Goal: Task Accomplishment & Management: Use online tool/utility

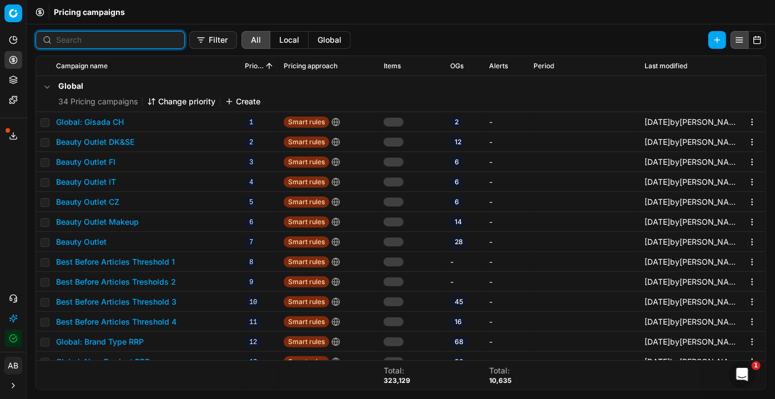
click at [108, 44] on input at bounding box center [117, 39] width 122 height 11
click at [189, 36] on button "Filter" at bounding box center [213, 40] width 48 height 18
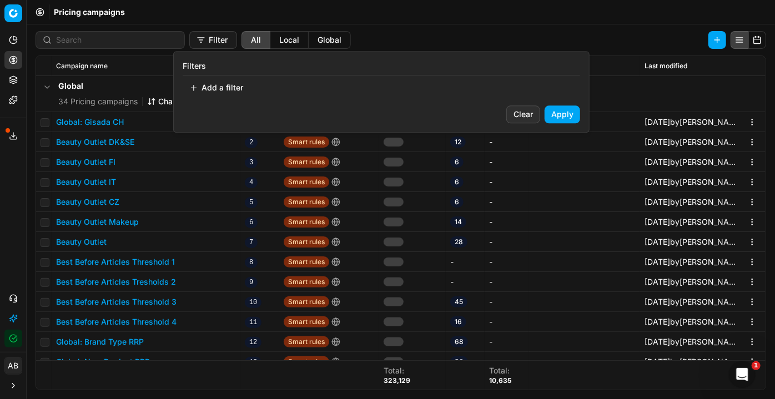
click at [71, 40] on html "Pricing platform Analytics Pricing Product portfolio Templates Export service 2…" at bounding box center [387, 199] width 775 height 399
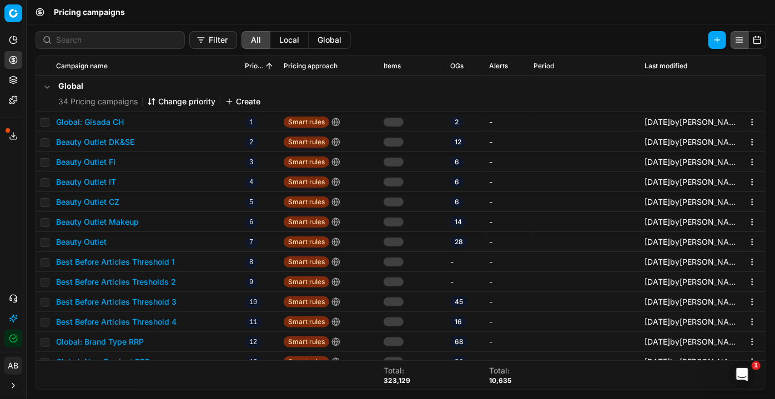
click at [81, 34] on div at bounding box center [110, 40] width 149 height 18
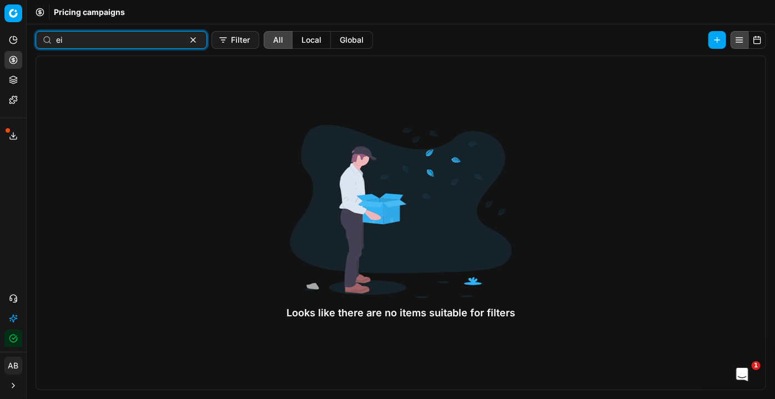
type input "e"
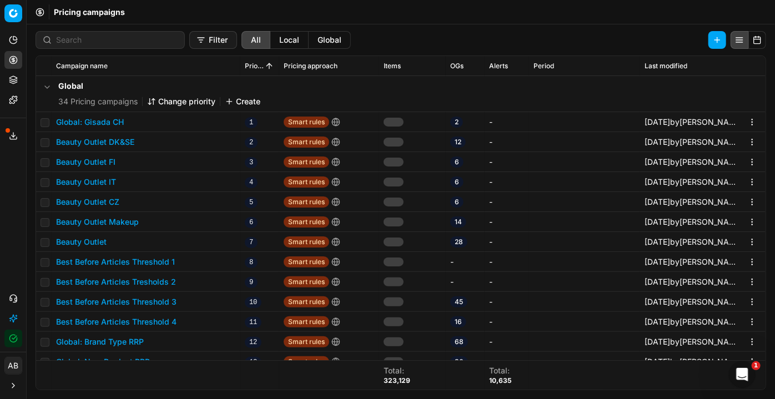
click at [200, 42] on button "Filter" at bounding box center [213, 40] width 48 height 18
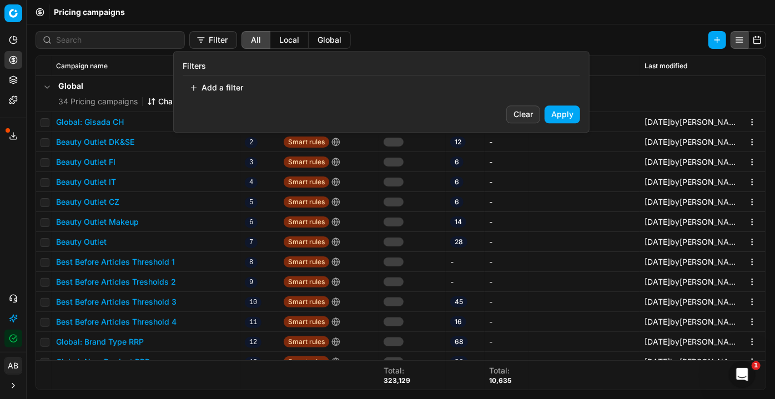
click at [220, 82] on button "Add a filter" at bounding box center [216, 88] width 67 height 18
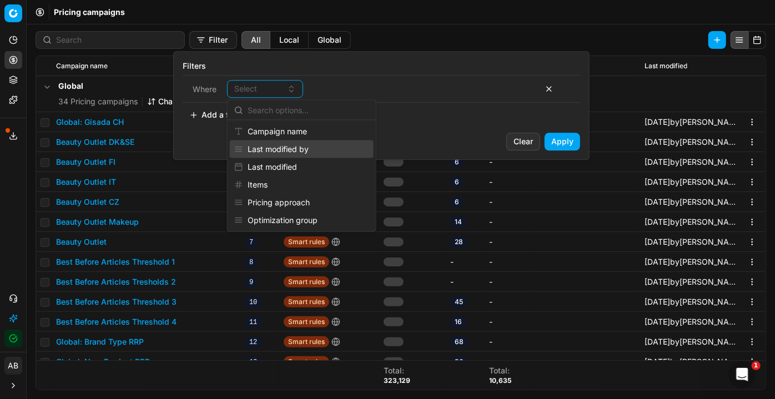
click at [288, 152] on div "Last modified by" at bounding box center [302, 150] width 144 height 18
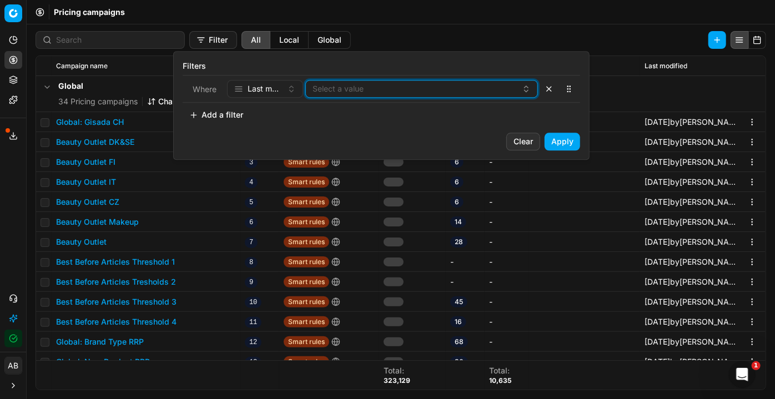
click at [386, 85] on button "Select a value" at bounding box center [421, 89] width 233 height 18
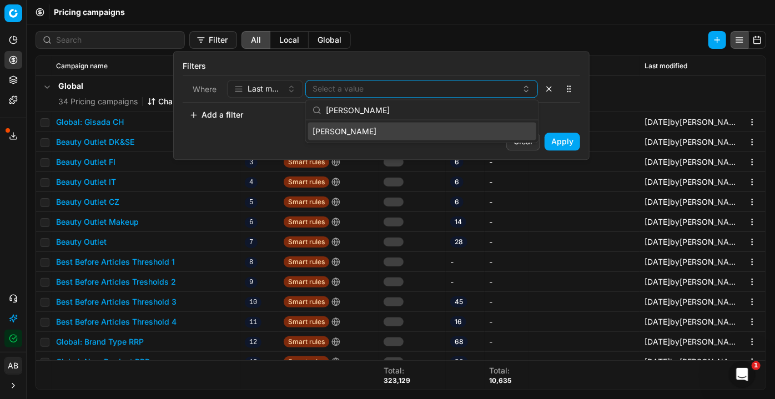
type input "jon"
click at [381, 133] on div "[PERSON_NAME]" at bounding box center [422, 132] width 228 height 18
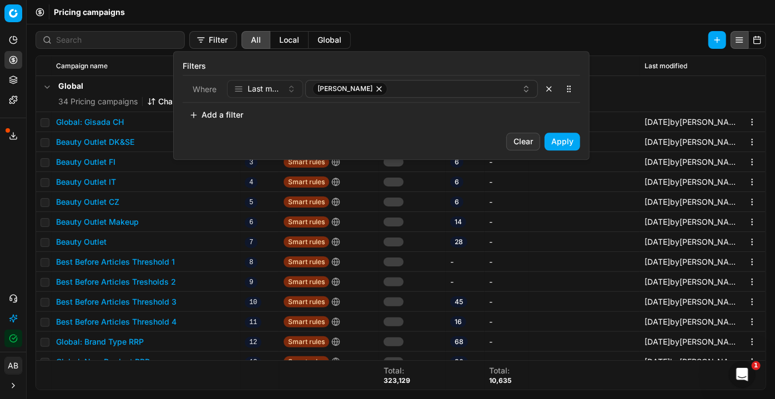
click at [564, 139] on button "Apply" at bounding box center [563, 142] width 36 height 18
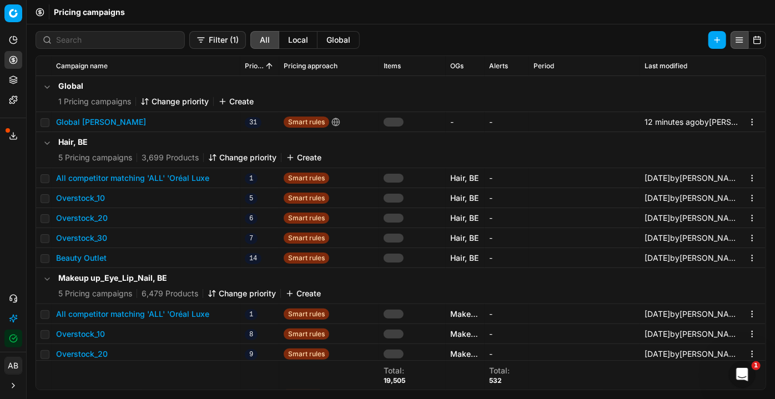
click at [112, 121] on button "Global [PERSON_NAME]" at bounding box center [101, 122] width 90 height 11
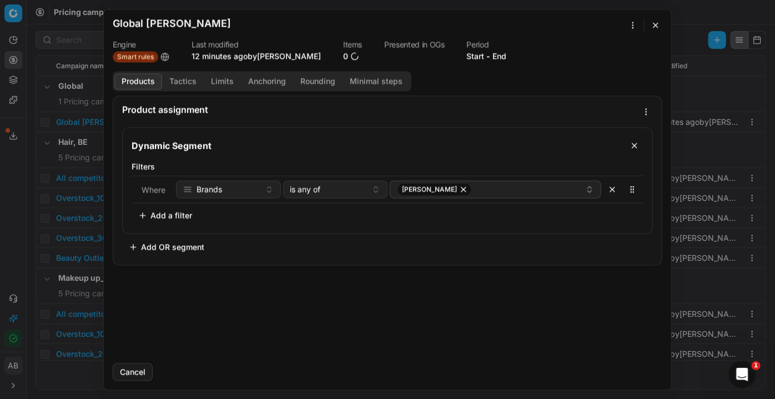
click at [182, 79] on button "Tactics" at bounding box center [183, 81] width 42 height 16
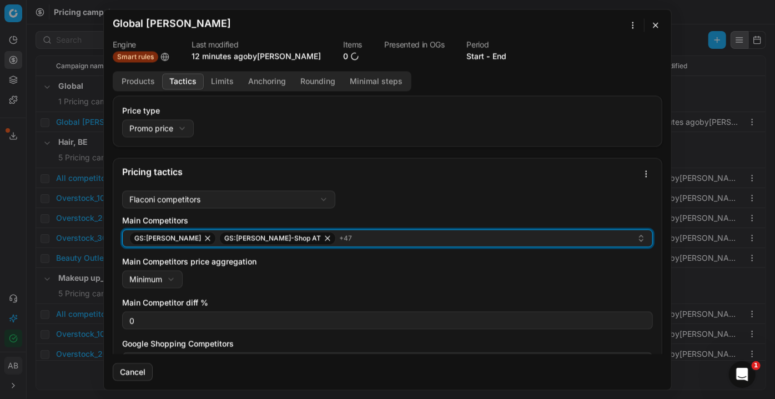
click at [323, 239] on div "GS:Breuninger GS:Hagel-Shop AT + 47" at bounding box center [383, 238] width 508 height 13
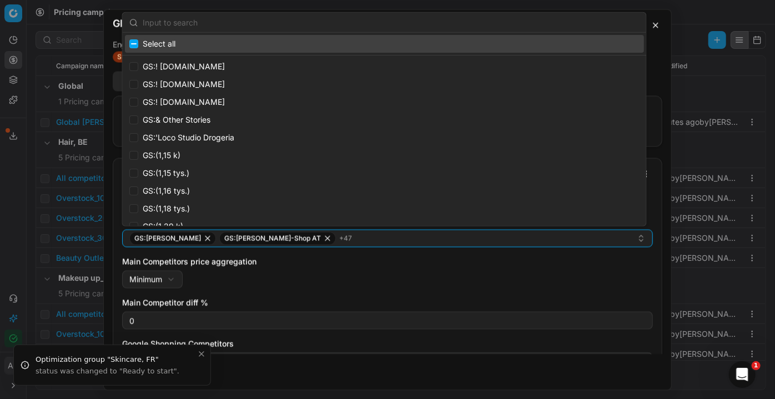
click at [330, 272] on div "Main Competitors price aggregation Minimum Minimum Maximum" at bounding box center [387, 272] width 531 height 32
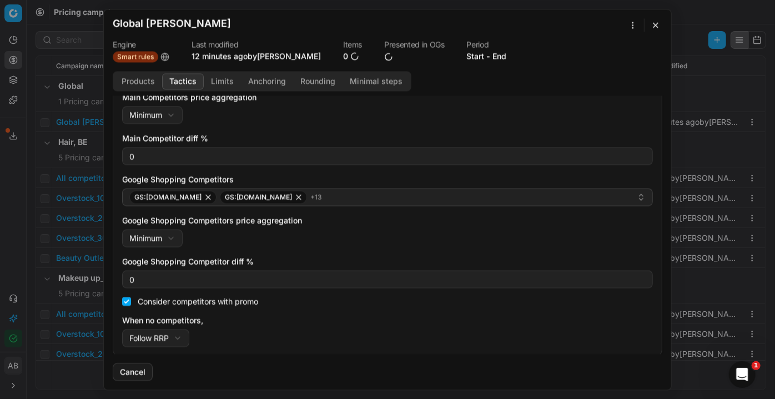
scroll to position [165, 0]
click at [224, 89] on div "Products Tactics Limits Anchoring Rounding Minimal steps" at bounding box center [262, 81] width 299 height 20
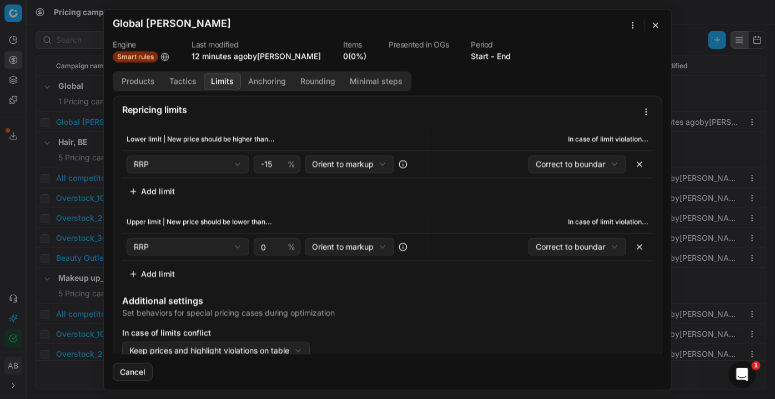
click at [228, 81] on button "Limits" at bounding box center [222, 81] width 37 height 16
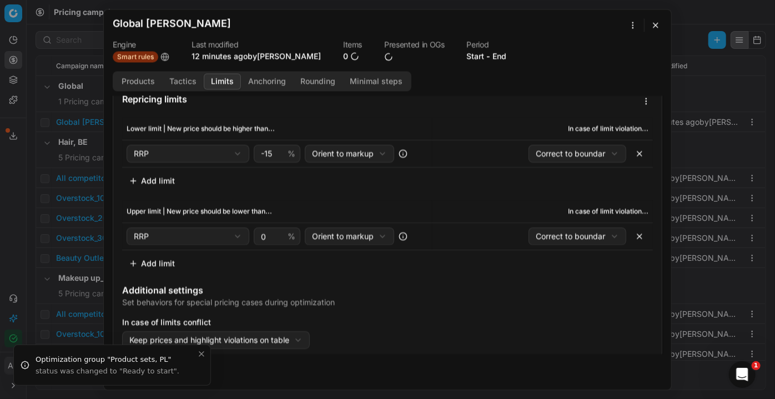
scroll to position [13, 0]
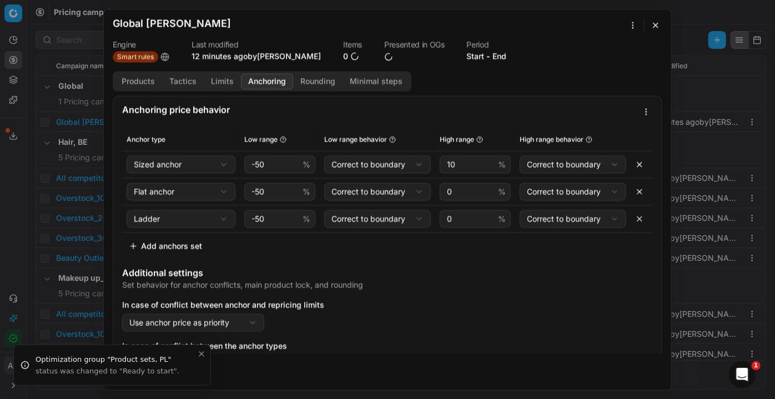
click at [262, 74] on button "Anchoring" at bounding box center [267, 81] width 52 height 16
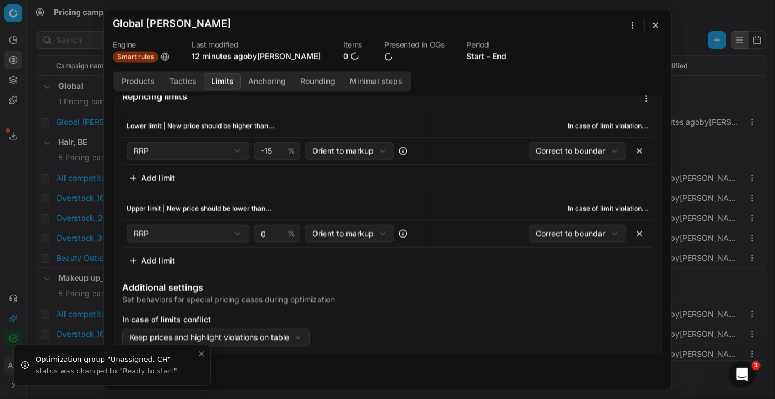
click at [209, 80] on button "Limits" at bounding box center [222, 81] width 37 height 16
click at [151, 84] on button "Products" at bounding box center [138, 81] width 48 height 16
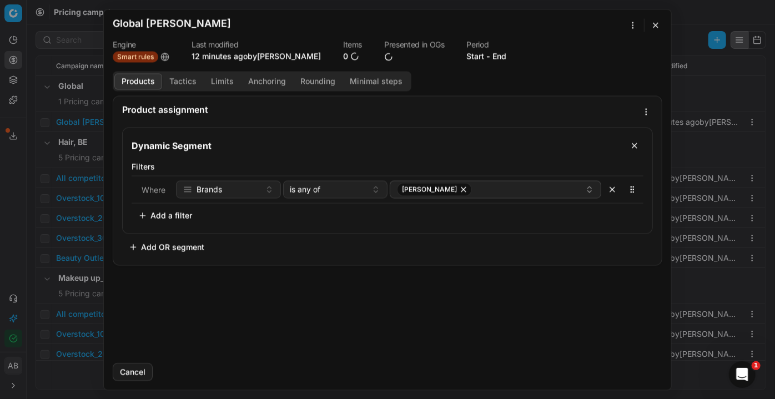
click at [180, 83] on button "Tactics" at bounding box center [183, 81] width 42 height 16
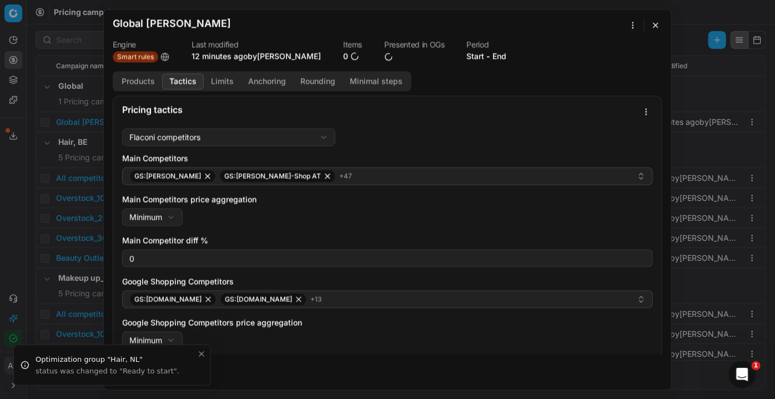
scroll to position [0, 0]
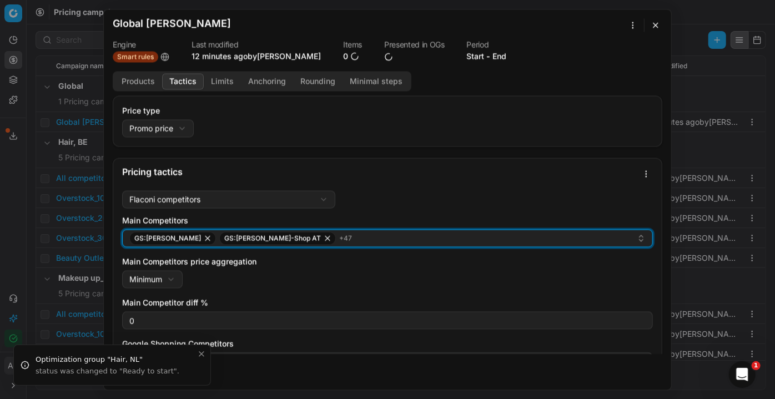
click at [355, 238] on div "GS:Breuninger GS:Hagel-Shop AT + 47" at bounding box center [383, 238] width 508 height 13
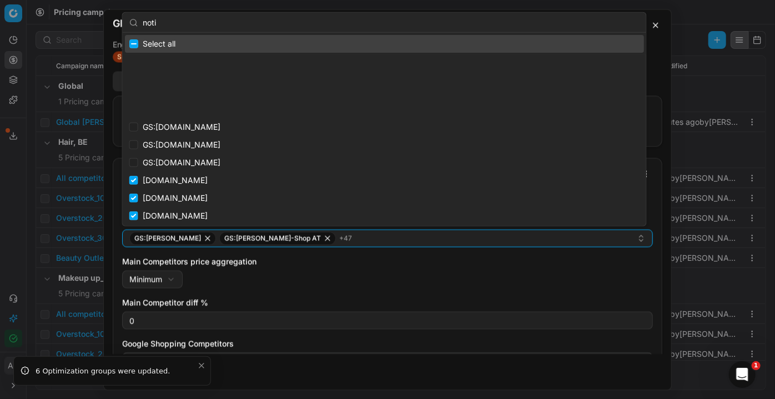
scroll to position [295, 0]
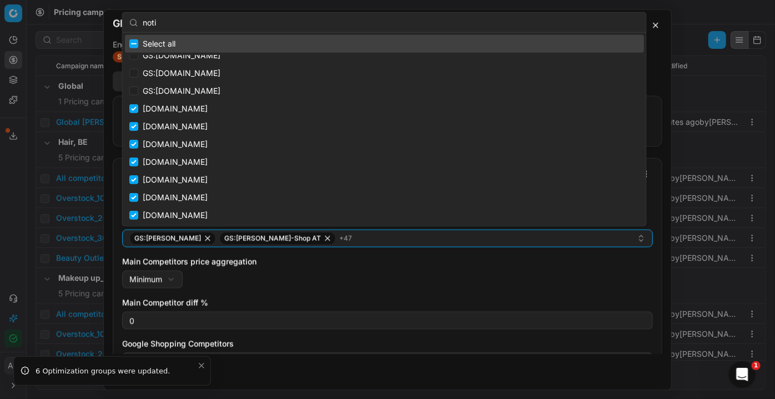
click at [138, 17] on div "noti" at bounding box center [385, 23] width 524 height 20
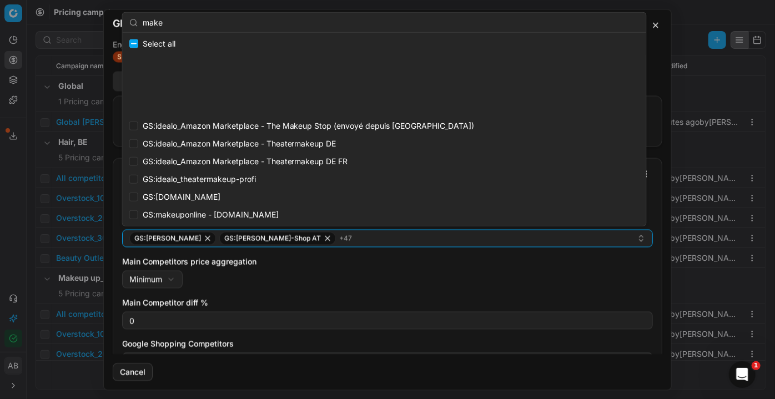
scroll to position [881, 0]
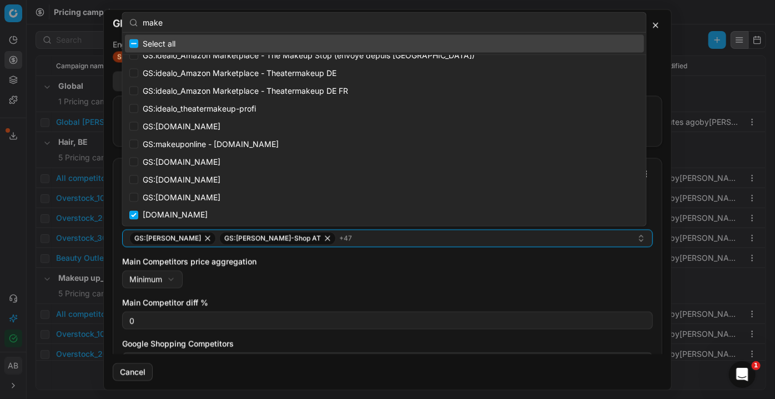
drag, startPoint x: 167, startPoint y: 24, endPoint x: 138, endPoint y: 21, distance: 29.7
click at [138, 21] on div "make" at bounding box center [385, 23] width 524 height 20
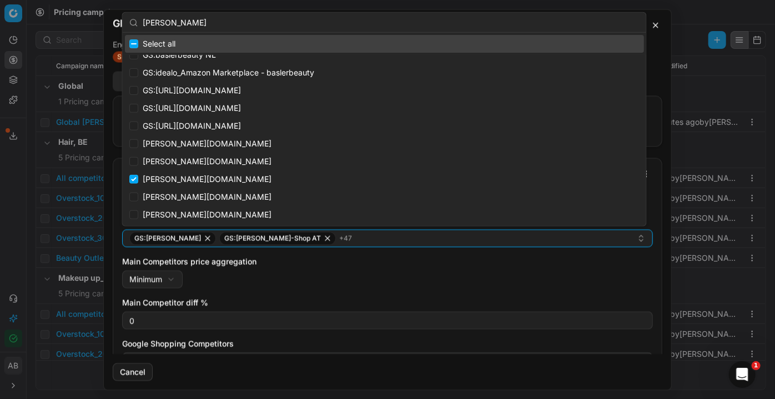
scroll to position [188, 0]
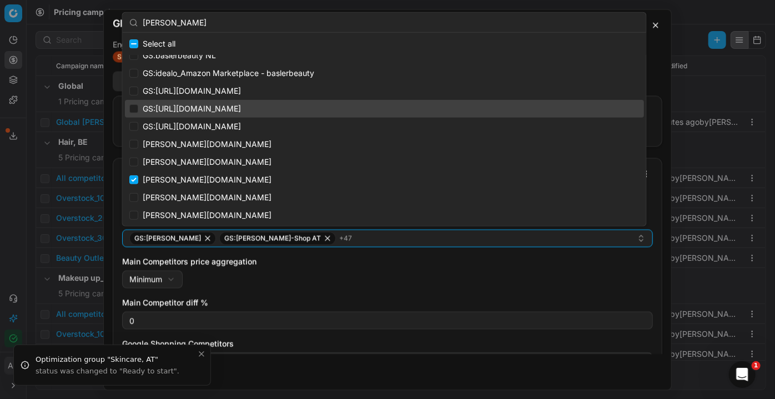
type input "basler"
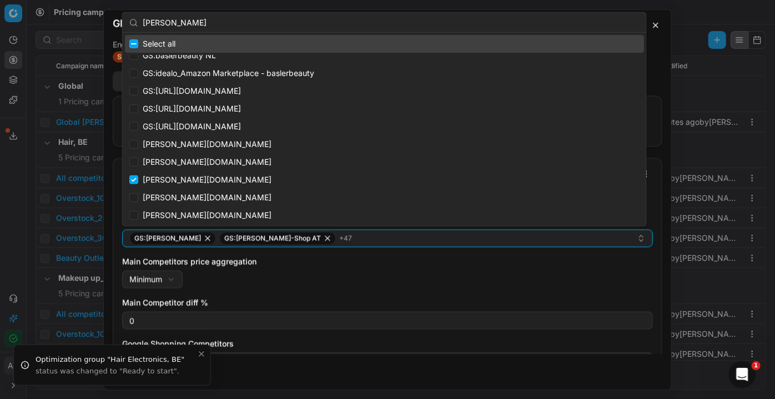
drag, startPoint x: 182, startPoint y: 23, endPoint x: 126, endPoint y: 22, distance: 56.7
click at [126, 22] on div "basler" at bounding box center [385, 23] width 524 height 20
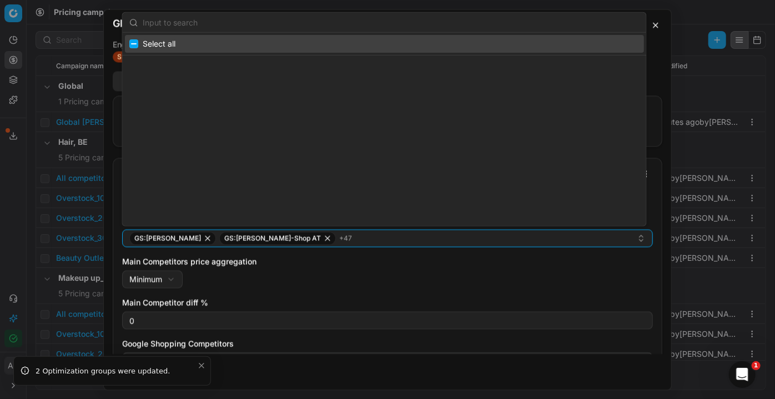
scroll to position [882, 0]
